Goal: Answer question/provide support

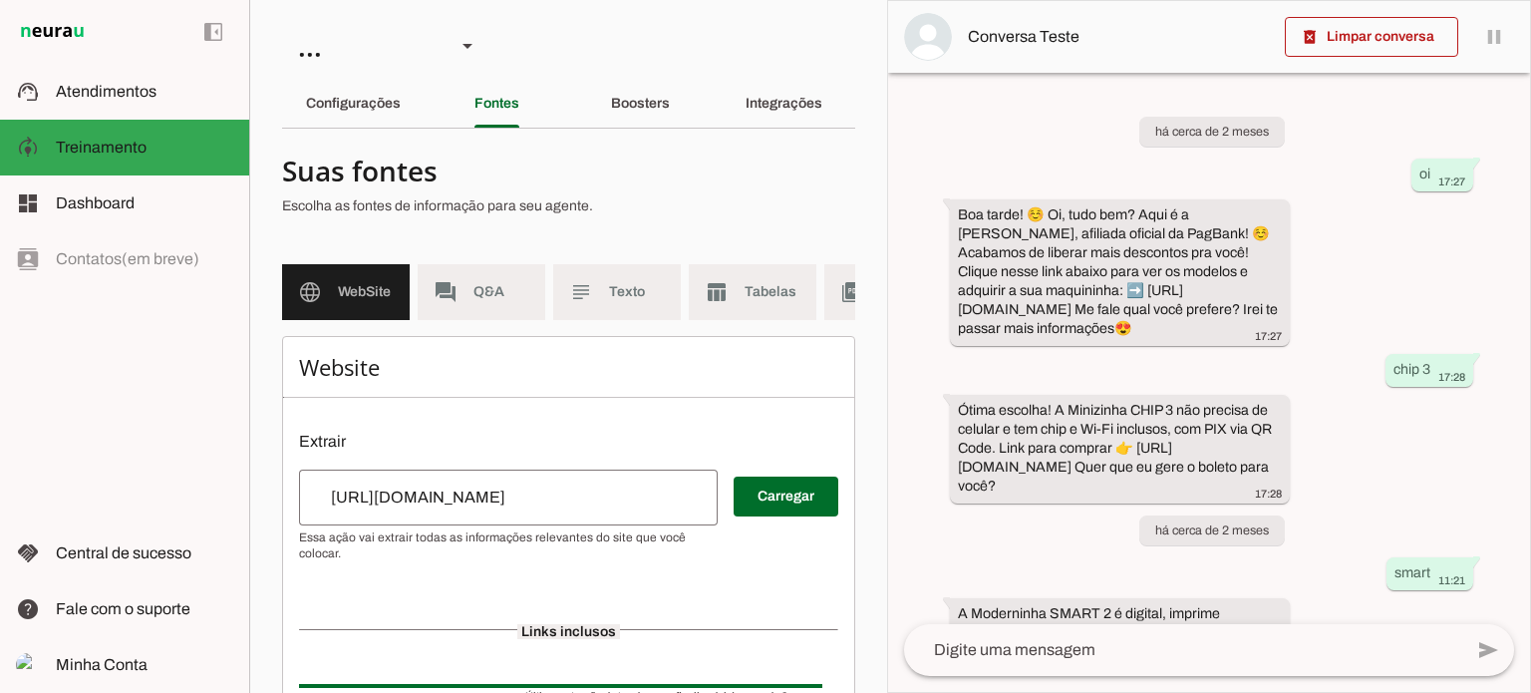
scroll to position [924, 0]
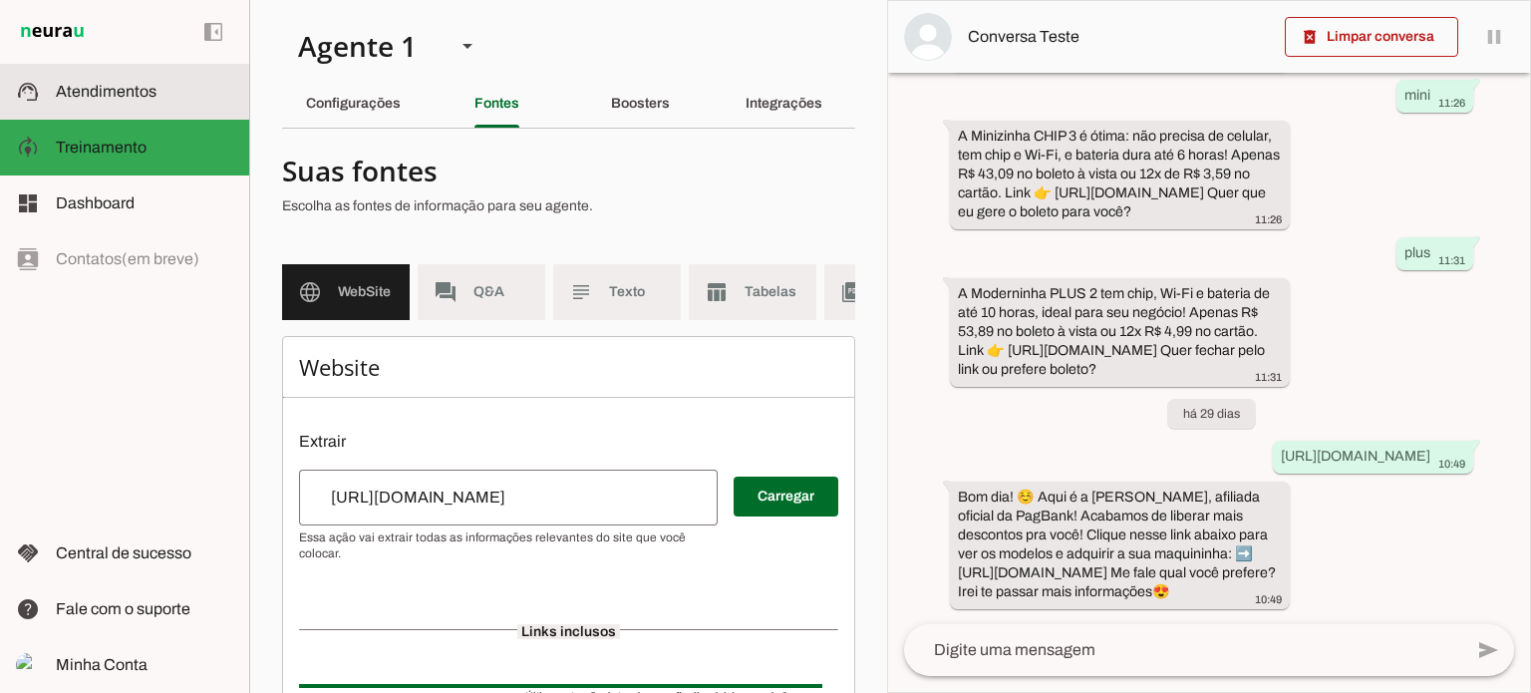
click at [132, 100] on span "Atendimentos" at bounding box center [106, 91] width 101 height 17
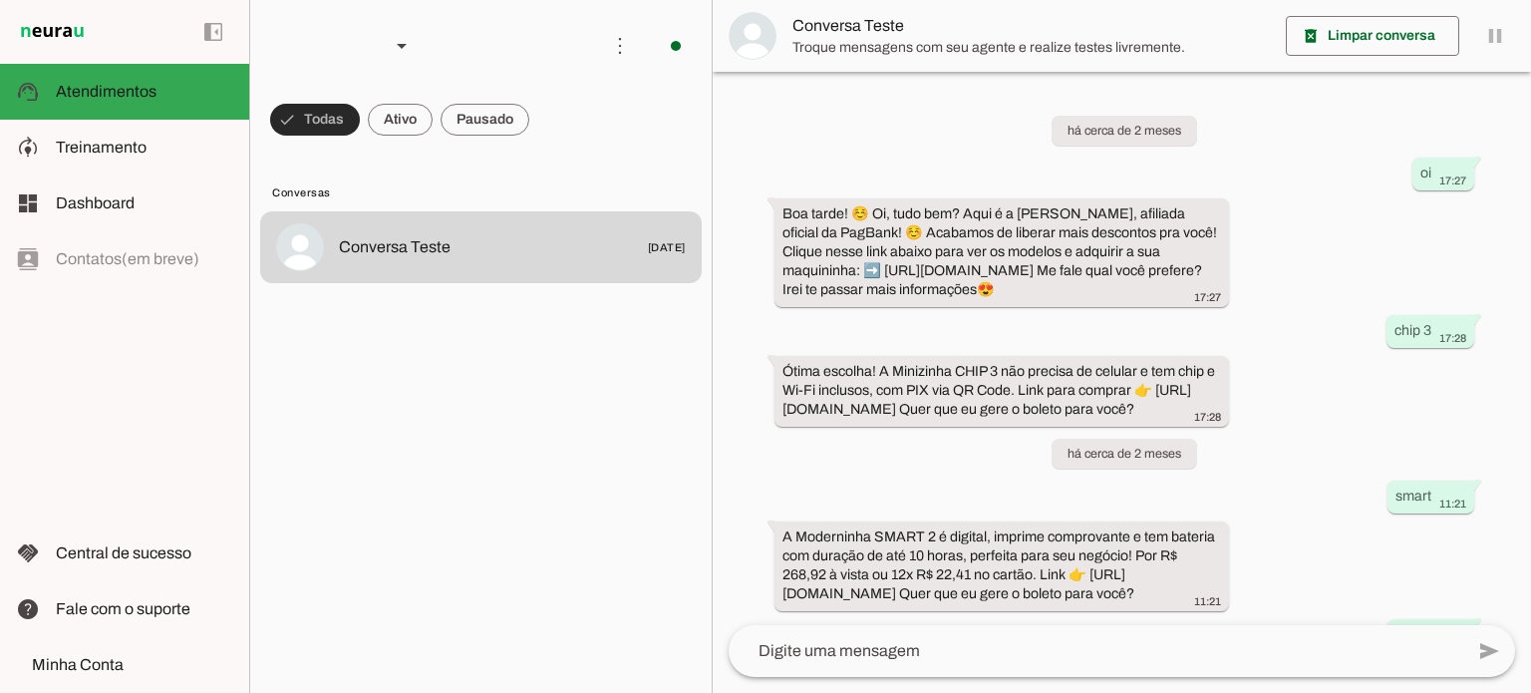
scroll to position [714, 0]
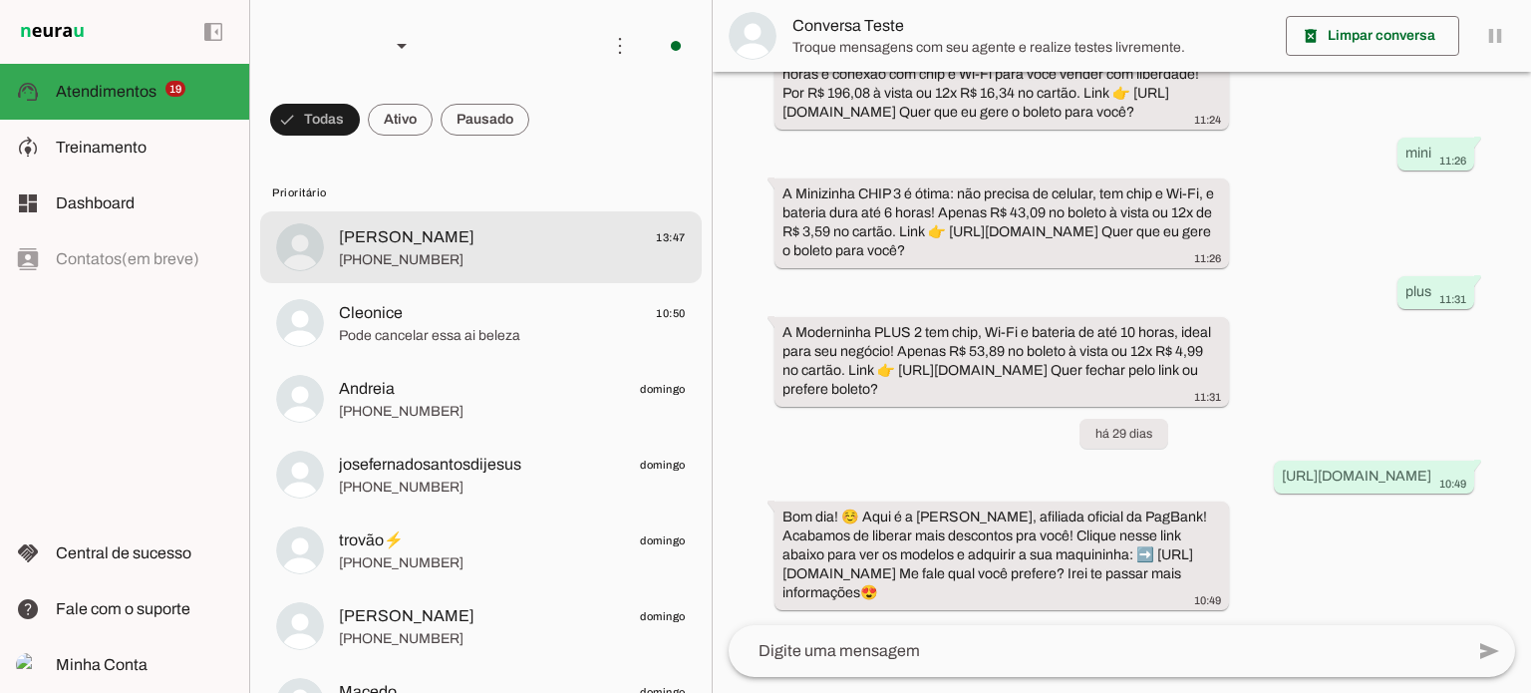
click at [607, 234] on span "[PERSON_NAME] 13:47" at bounding box center [512, 237] width 347 height 25
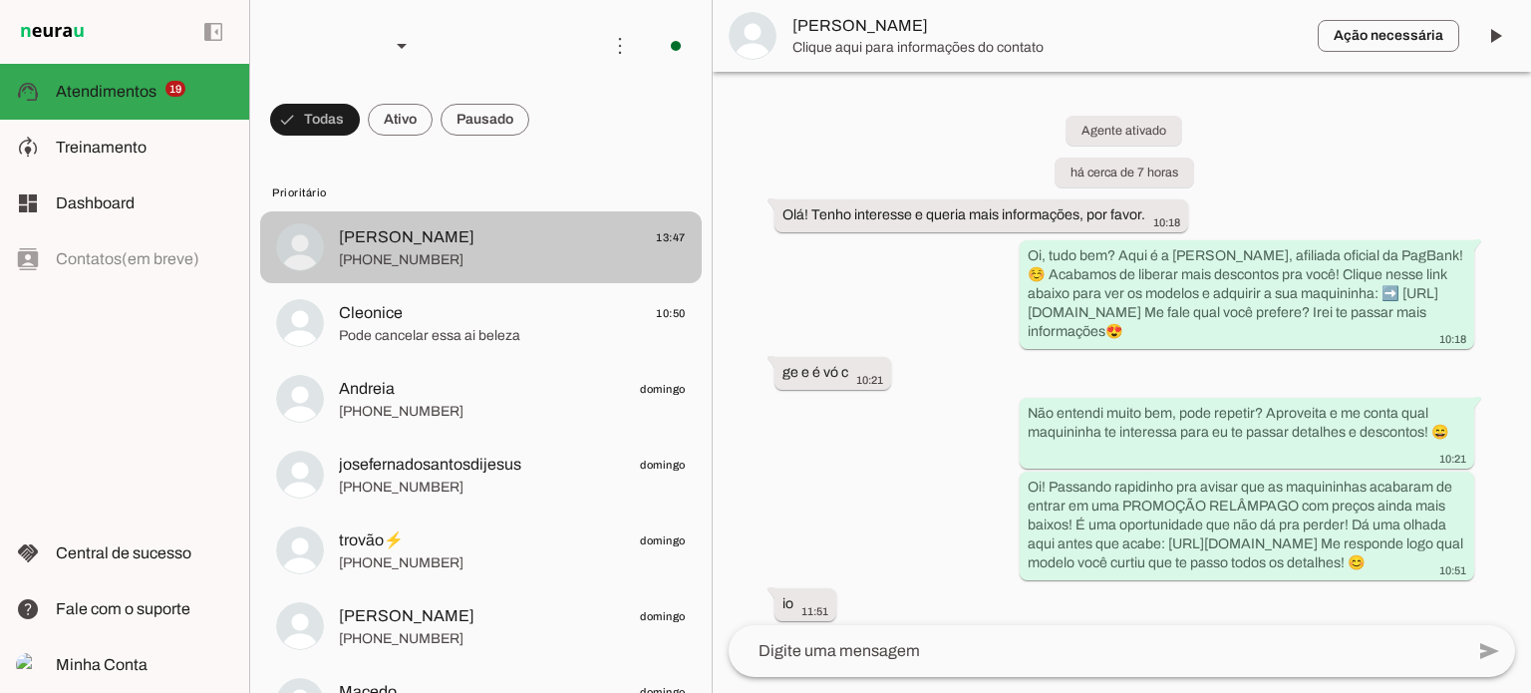
scroll to position [2117, 0]
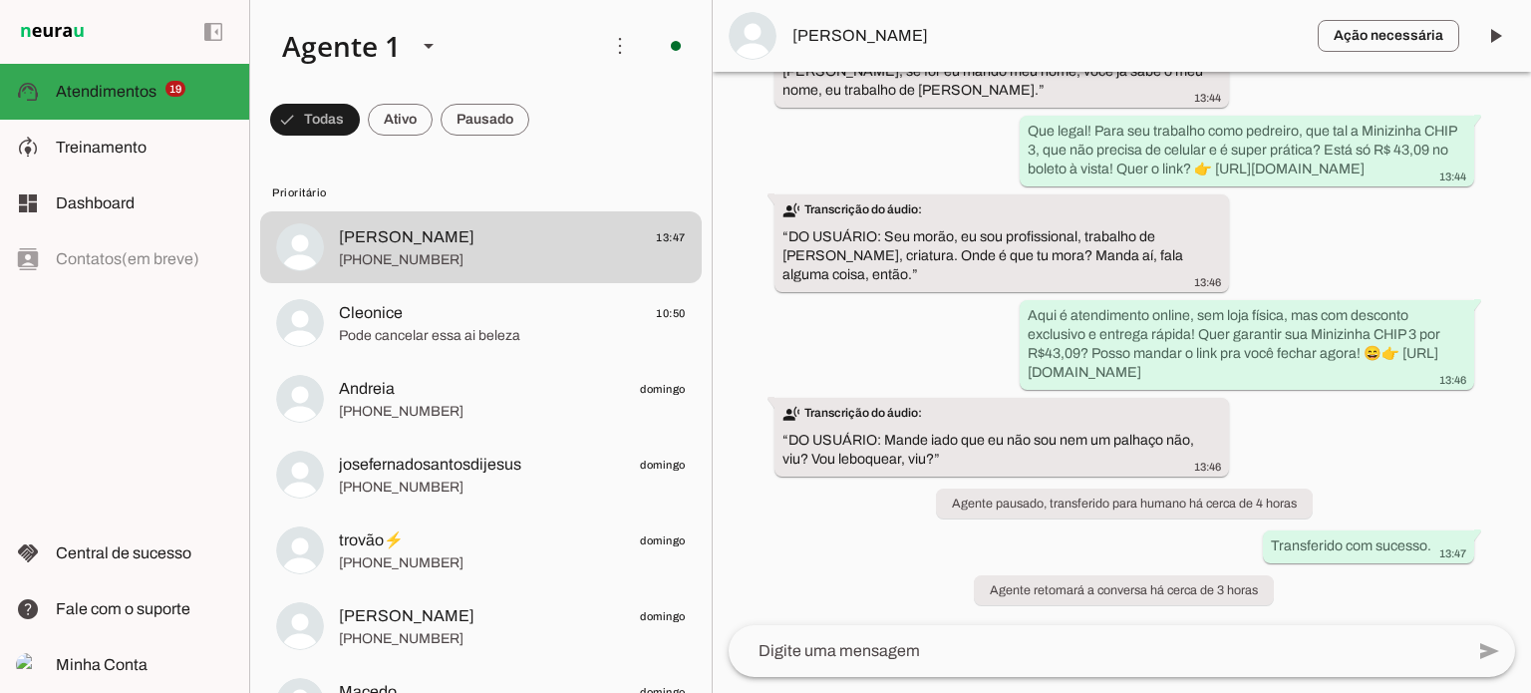
click at [876, 531] on div "Agente ativado há cerca de 7 horas Olá! Tenho interesse e queria mais informaçõ…" at bounding box center [1122, 348] width 818 height 553
